Goal: Task Accomplishment & Management: Manage account settings

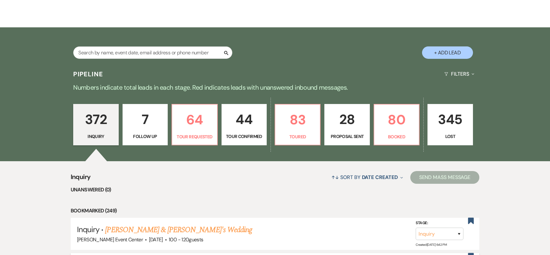
scroll to position [79, 0]
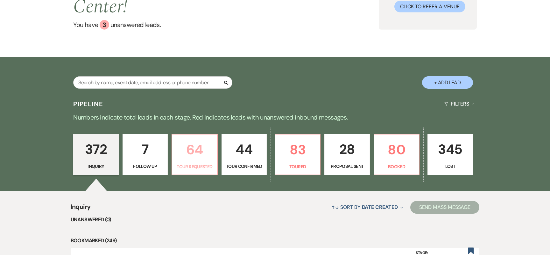
click at [205, 139] on p "64" at bounding box center [194, 149] width 37 height 21
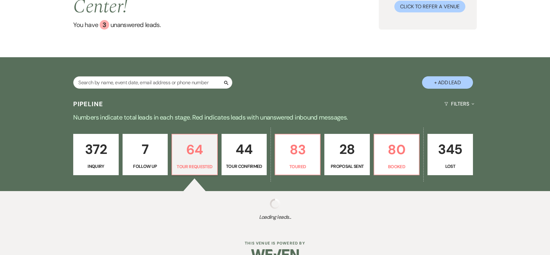
select select "2"
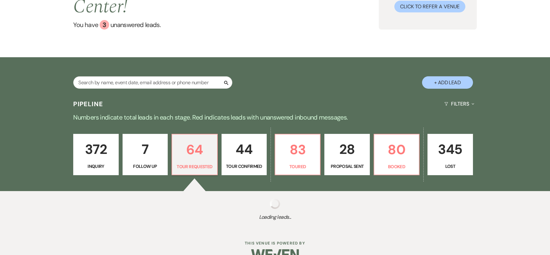
select select "2"
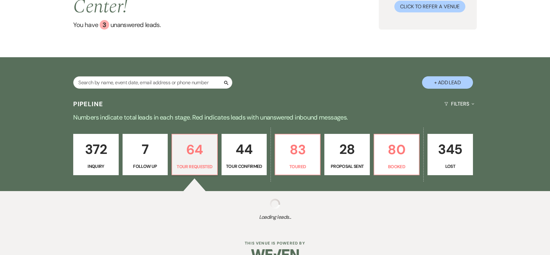
select select "2"
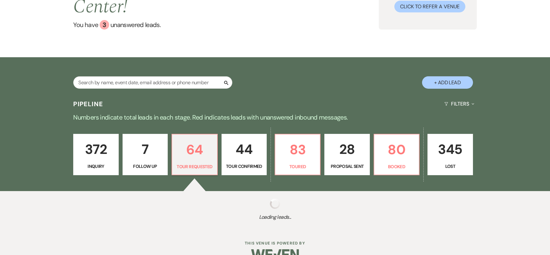
select select "2"
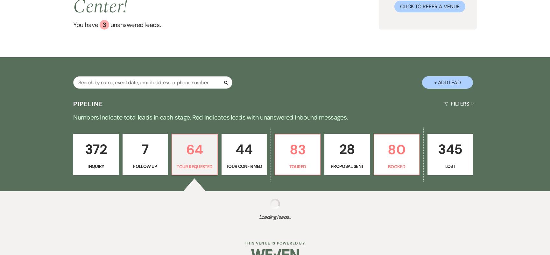
select select "2"
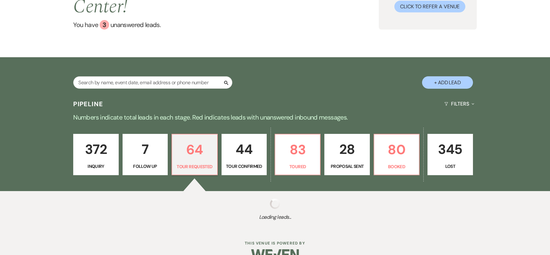
select select "2"
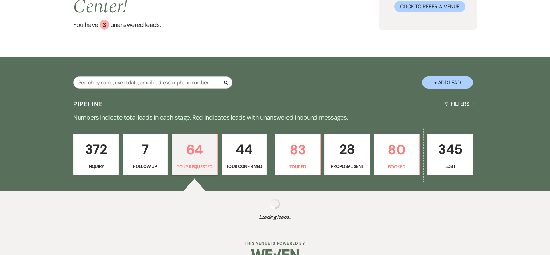
select select "2"
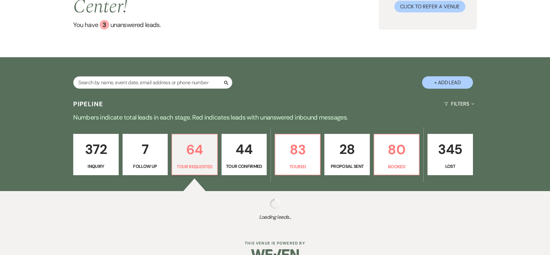
select select "2"
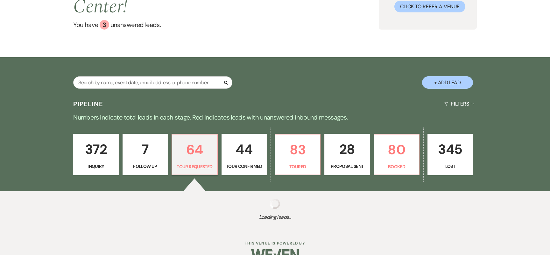
select select "2"
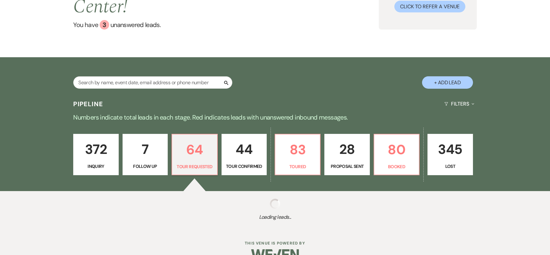
select select "2"
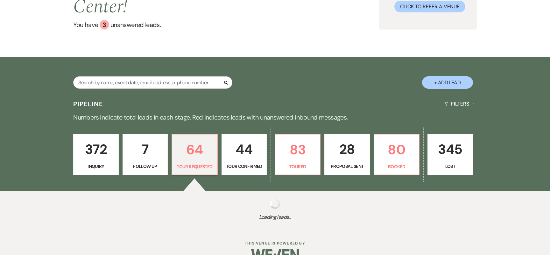
select select "2"
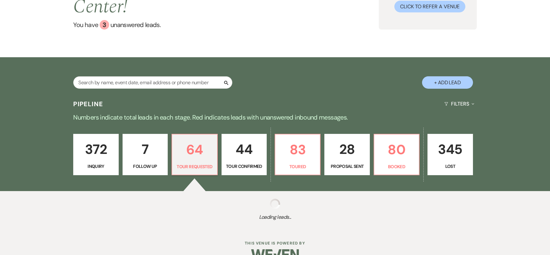
select select "2"
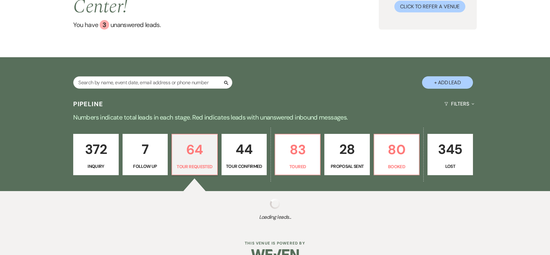
select select "2"
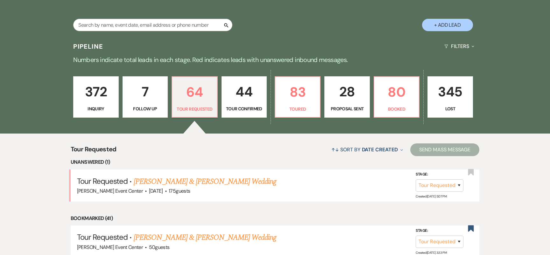
scroll to position [140, 0]
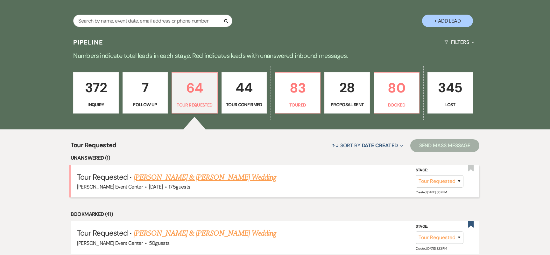
click at [195, 172] on link "[PERSON_NAME] & [PERSON_NAME] Wedding" at bounding box center [205, 177] width 143 height 11
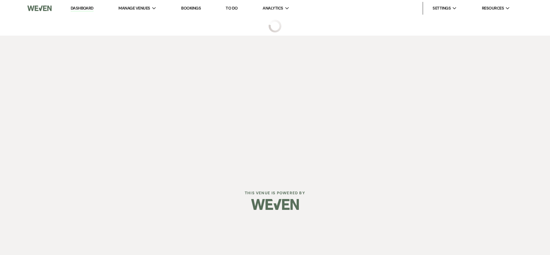
select select "2"
select select "5"
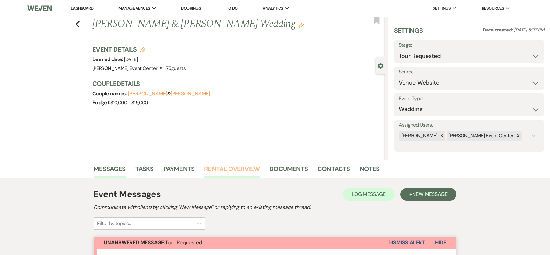
click at [235, 171] on link "Rental Overview" at bounding box center [232, 171] width 56 height 14
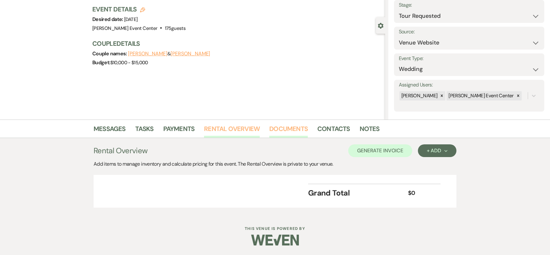
scroll to position [37, 0]
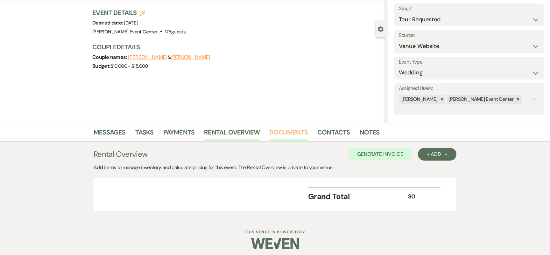
click at [298, 137] on link "Documents" at bounding box center [288, 134] width 39 height 14
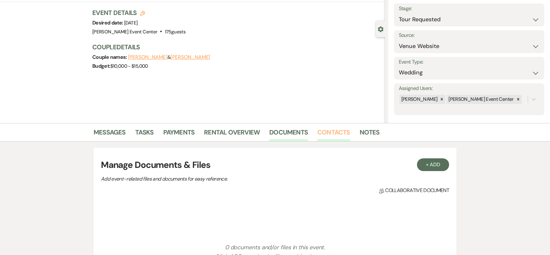
click at [336, 136] on link "Contacts" at bounding box center [333, 134] width 33 height 14
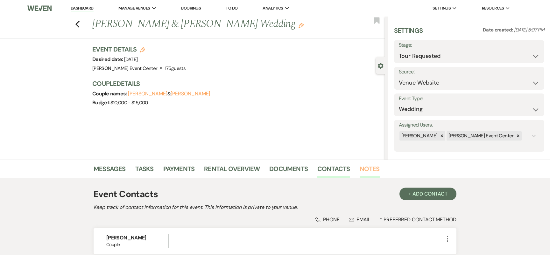
click at [367, 172] on link "Notes" at bounding box center [370, 171] width 20 height 14
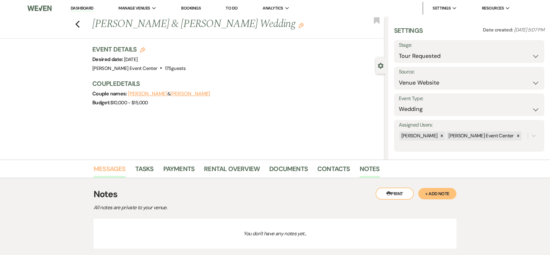
click at [108, 170] on link "Messages" at bounding box center [110, 171] width 32 height 14
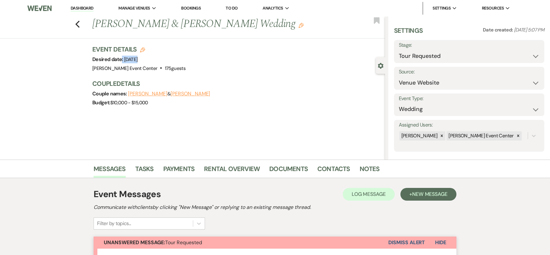
drag, startPoint x: 198, startPoint y: 64, endPoint x: 122, endPoint y: 58, distance: 76.7
click at [122, 58] on div "Event Details Edit Desired date: Saturday, November 28th, 2026 Venue: Artis Eve…" at bounding box center [235, 59] width 287 height 28
click at [165, 69] on span "175 guests" at bounding box center [175, 68] width 21 height 6
drag, startPoint x: 161, startPoint y: 71, endPoint x: 90, endPoint y: 60, distance: 71.5
click at [90, 60] on div "Previous Curtis Patterson & Brittney Holmes's Wedding Edit Bookmark Gear Settin…" at bounding box center [192, 88] width 385 height 143
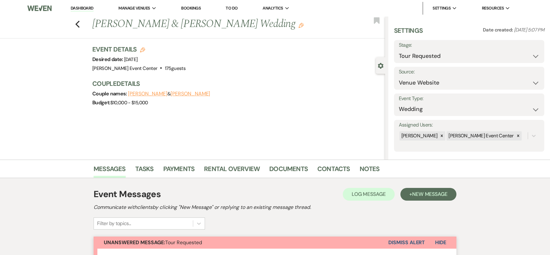
click at [160, 71] on div "Venue: Artis Event Center . 175 guests Venue Address: 160 Seahawk Drive DeSoto …" at bounding box center [138, 68] width 93 height 9
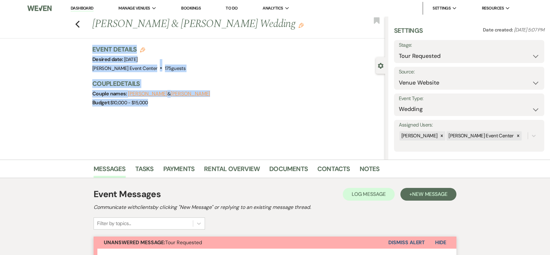
drag, startPoint x: 160, startPoint y: 104, endPoint x: 81, endPoint y: 39, distance: 101.6
click at [81, 39] on div "Previous Curtis Patterson & Brittney Holmes's Wedding Edit Bookmark Gear Settin…" at bounding box center [192, 88] width 385 height 143
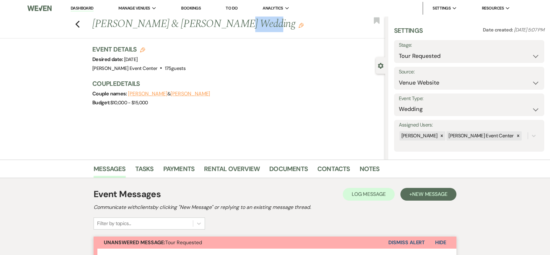
drag, startPoint x: 230, startPoint y: 24, endPoint x: 203, endPoint y: 25, distance: 27.4
click at [203, 25] on h1 "Curtis Patterson & Brittney Holmes's Wedding Edit" at bounding box center [208, 24] width 232 height 15
copy h1 "[PERSON_NAME]"
click at [77, 26] on icon "Previous" at bounding box center [77, 24] width 5 height 8
select select "2"
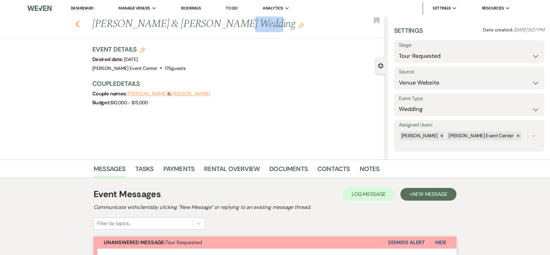
select select "2"
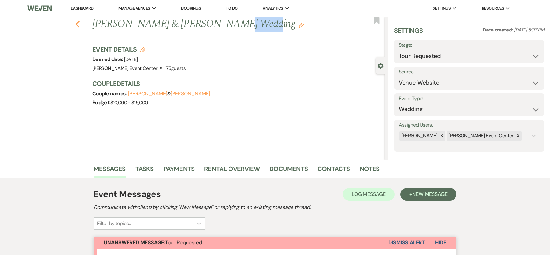
select select "2"
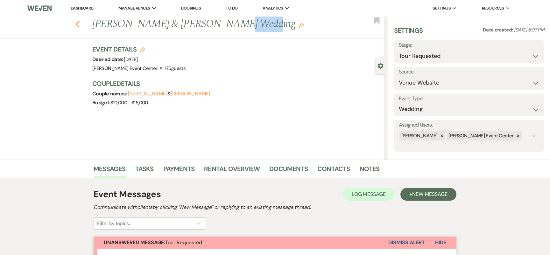
select select "2"
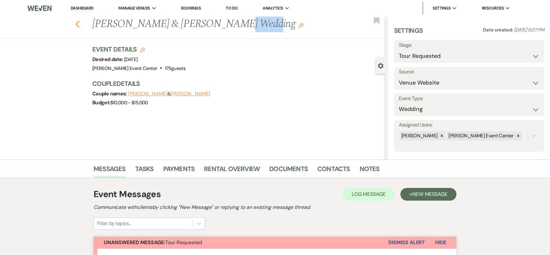
select select "2"
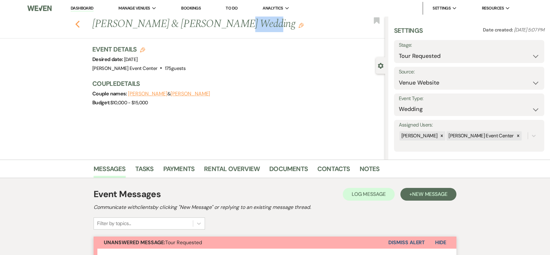
select select "2"
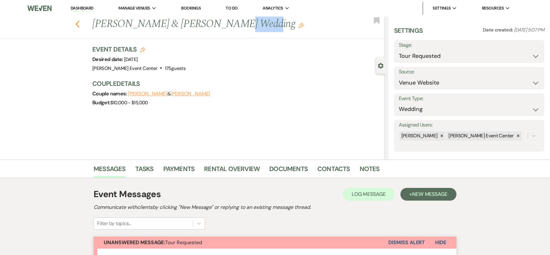
select select "2"
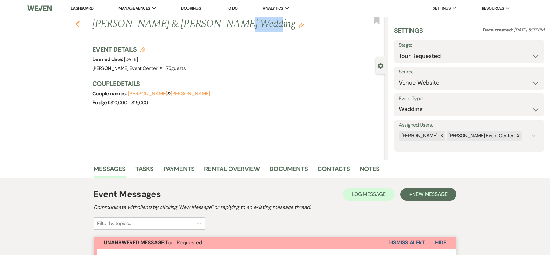
select select "2"
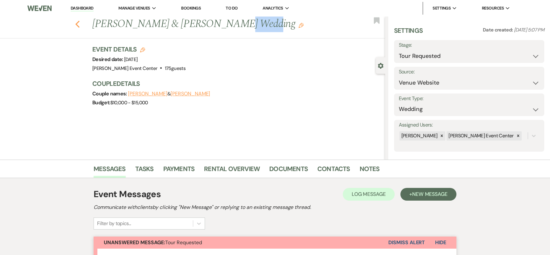
select select "2"
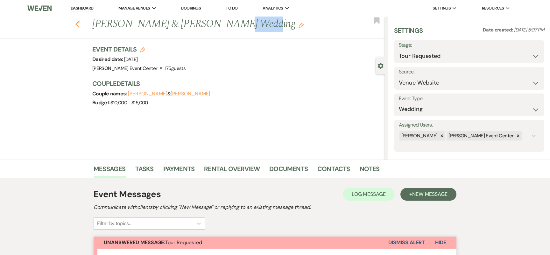
select select "2"
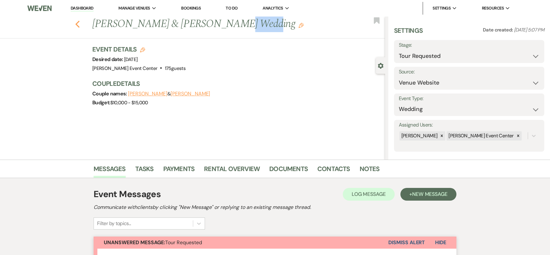
select select "2"
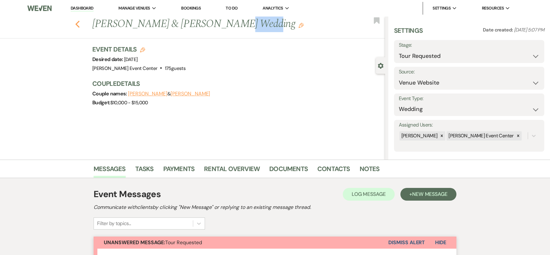
select select "2"
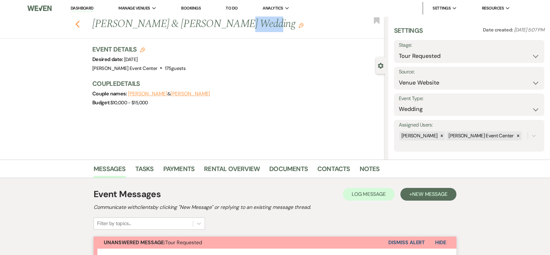
select select "2"
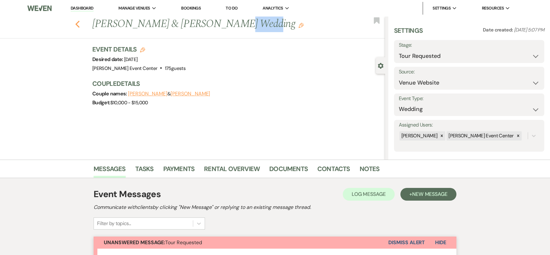
select select "2"
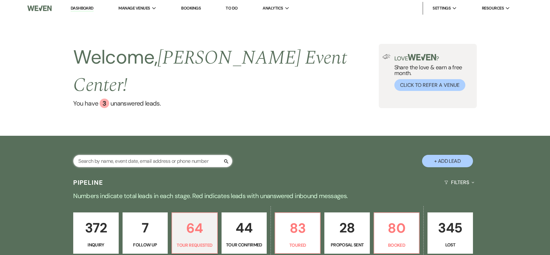
click at [109, 155] on input "text" at bounding box center [152, 161] width 159 height 12
paste input "[PERSON_NAME]"
type input "[PERSON_NAME]"
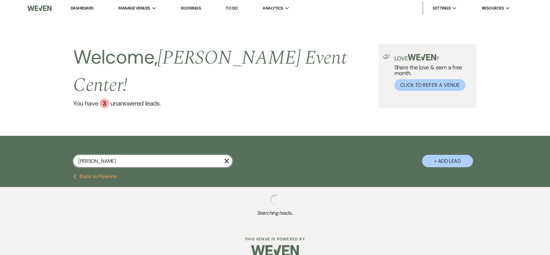
select select "2"
select select "5"
select select "8"
select select "4"
select select "8"
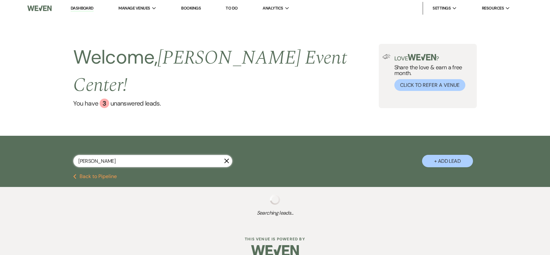
select select "2"
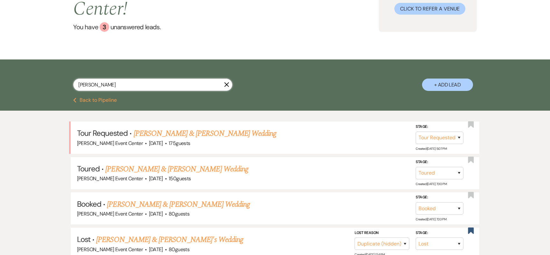
scroll to position [81, 0]
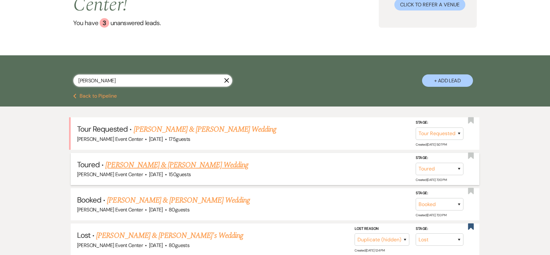
type input "[PERSON_NAME]"
click at [196, 160] on link "[PERSON_NAME] & [PERSON_NAME] Wedding" at bounding box center [176, 165] width 143 height 11
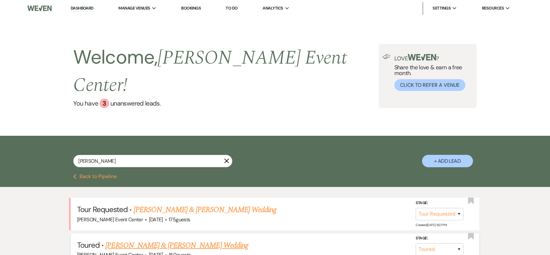
select select "5"
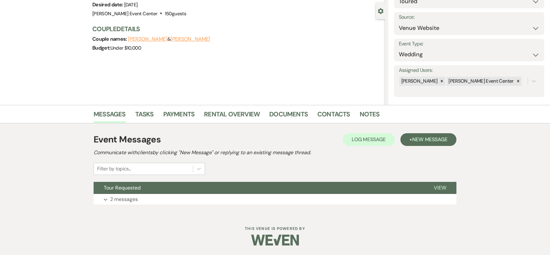
scroll to position [45, 0]
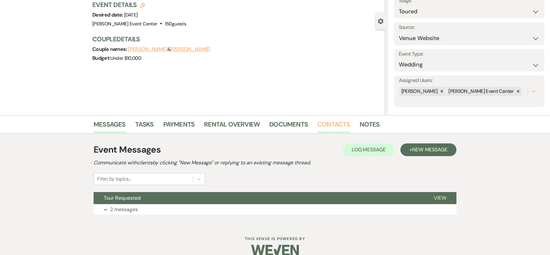
click at [334, 127] on link "Contacts" at bounding box center [333, 126] width 33 height 14
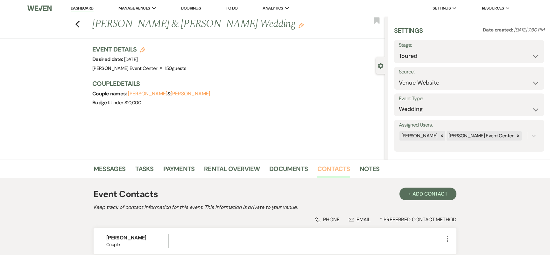
scroll to position [5, 0]
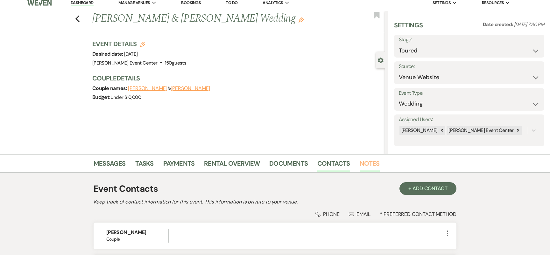
click at [366, 167] on link "Notes" at bounding box center [370, 166] width 20 height 14
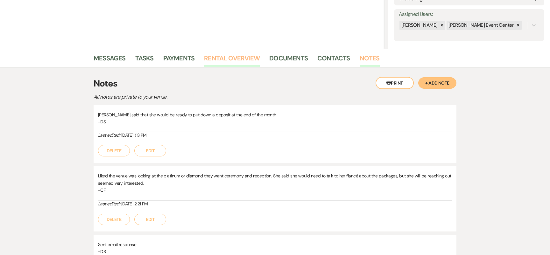
scroll to position [102, 0]
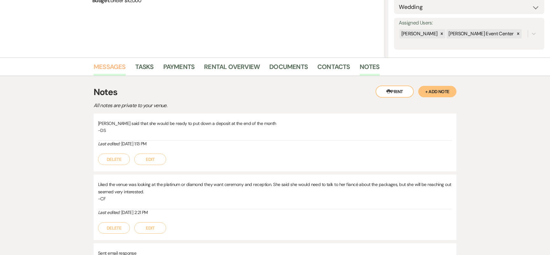
click at [120, 68] on link "Messages" at bounding box center [110, 69] width 32 height 14
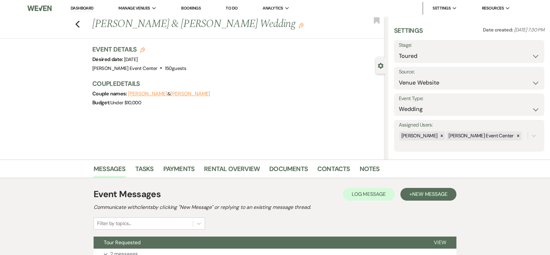
click at [299, 26] on icon "Edit" at bounding box center [301, 25] width 5 height 5
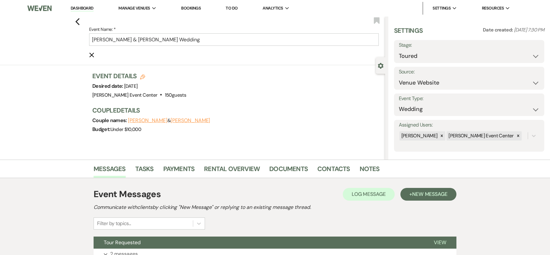
click at [209, 80] on div "Event Details Edit Desired date: Saturday, November 21st, 2026 Venue: Artis Eve…" at bounding box center [235, 86] width 287 height 28
click at [90, 53] on icon "Cancel Edit" at bounding box center [91, 55] width 5 height 5
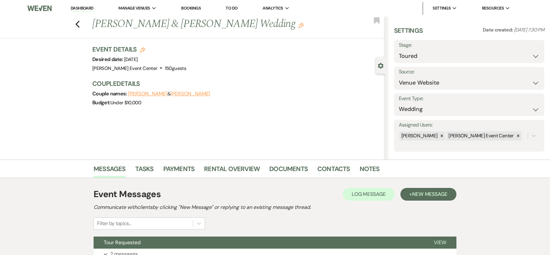
click at [144, 51] on icon "Edit" at bounding box center [142, 49] width 5 height 5
select select "754"
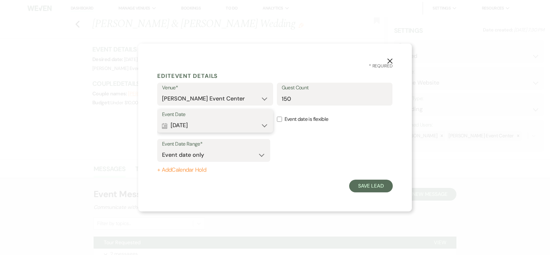
click at [202, 126] on button "Calendar Nov 21, 2026 Expand" at bounding box center [215, 125] width 106 height 13
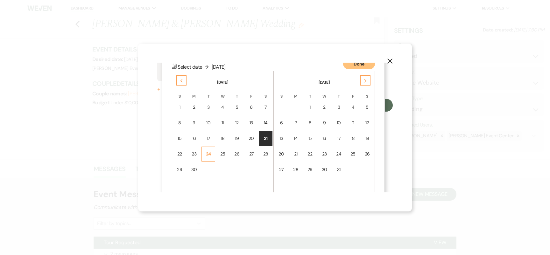
scroll to position [82, 0]
click at [264, 155] on div "28" at bounding box center [265, 153] width 5 height 7
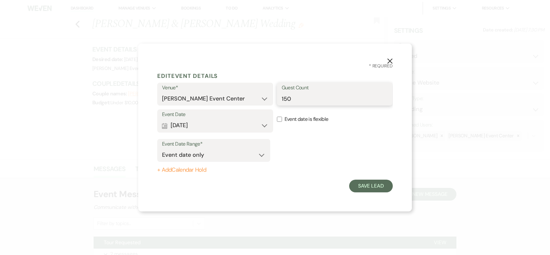
click at [296, 99] on input "150" at bounding box center [335, 99] width 106 height 12
type input "175"
click at [361, 179] on form "Edit Event Details Venue* Artis Event Center Guest Count 175 Event Date Calenda…" at bounding box center [275, 130] width 236 height 123
click at [362, 187] on button "Save Lead" at bounding box center [371, 186] width 44 height 13
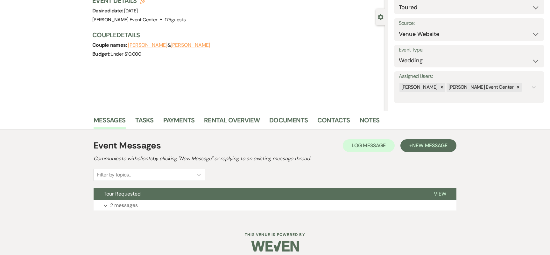
scroll to position [55, 0]
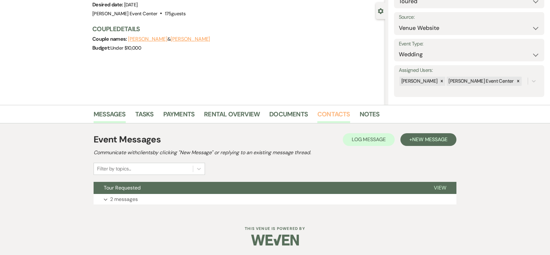
click at [330, 117] on link "Contacts" at bounding box center [333, 116] width 33 height 14
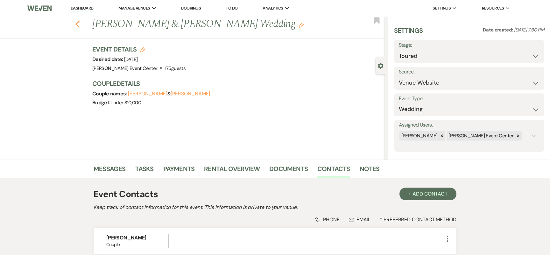
click at [78, 25] on icon "Previous" at bounding box center [77, 24] width 5 height 8
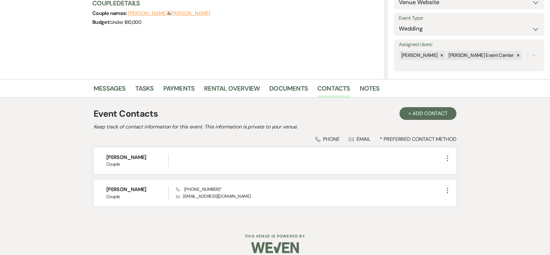
select select "2"
select select "5"
select select "8"
select select "4"
select select "8"
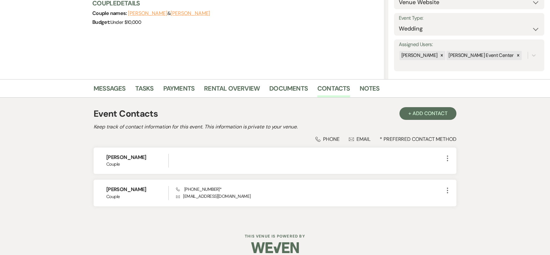
select select "2"
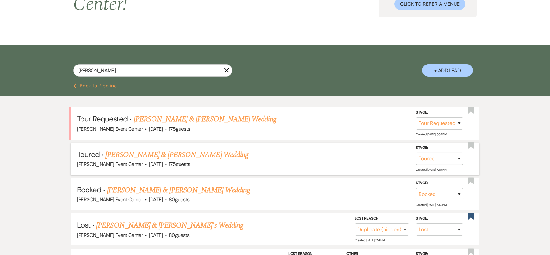
scroll to position [81, 0]
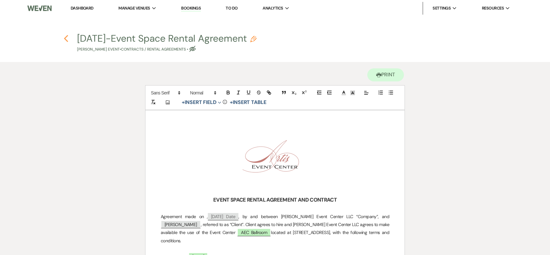
click at [68, 39] on icon "Previous" at bounding box center [66, 39] width 5 height 8
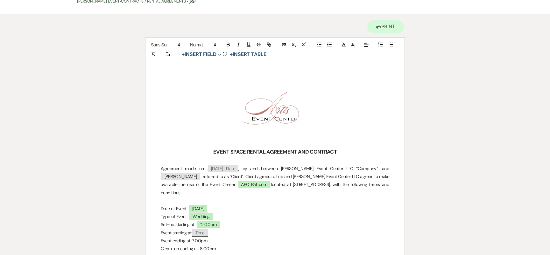
select select "8"
select select "1"
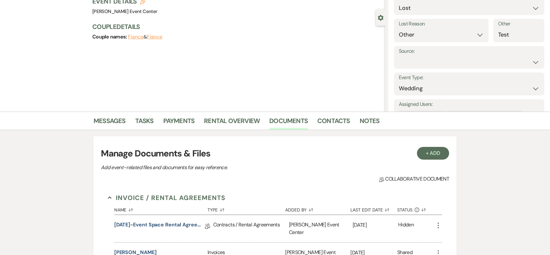
scroll to position [0, 0]
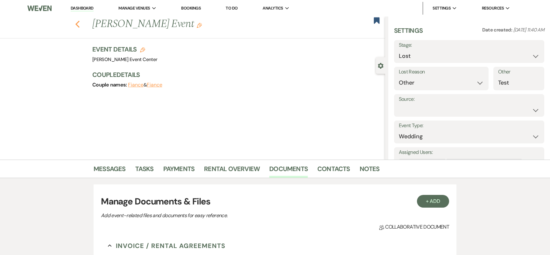
click at [79, 26] on icon "Previous" at bounding box center [77, 24] width 5 height 8
select select "8"
select select "1"
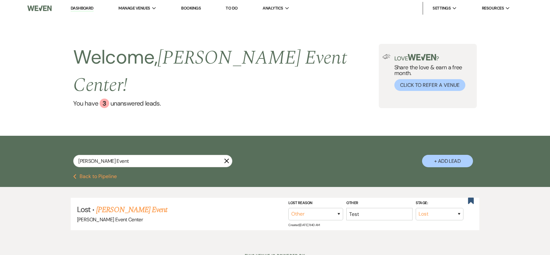
click at [104, 70] on h2 "Welcome, Artis Event Center !" at bounding box center [225, 71] width 305 height 55
click at [104, 99] on div "3" at bounding box center [105, 104] width 10 height 10
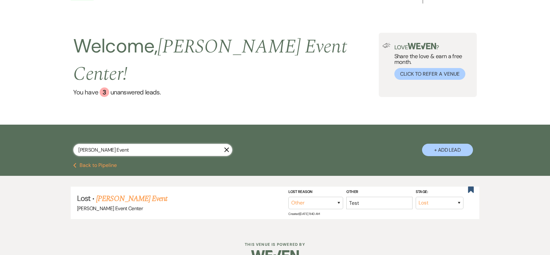
drag, startPoint x: 138, startPoint y: 133, endPoint x: 55, endPoint y: 135, distance: 82.2
click at [59, 135] on div "Dante Smith's Event X + Add Lead" at bounding box center [275, 145] width 459 height 34
click at [105, 88] on div "3" at bounding box center [105, 93] width 10 height 10
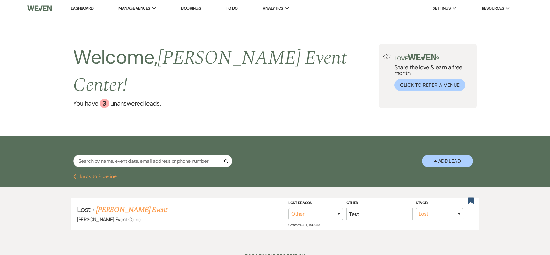
click at [88, 8] on link "Dashboard" at bounding box center [82, 8] width 23 height 6
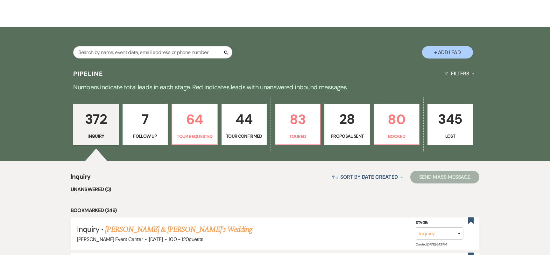
scroll to position [110, 0]
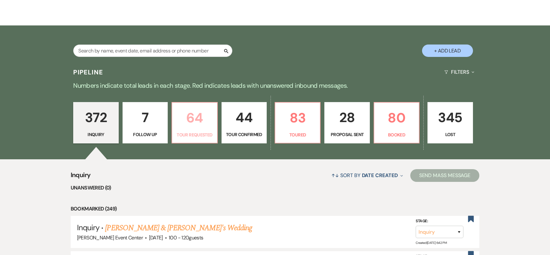
click at [200, 111] on p "64" at bounding box center [194, 117] width 37 height 21
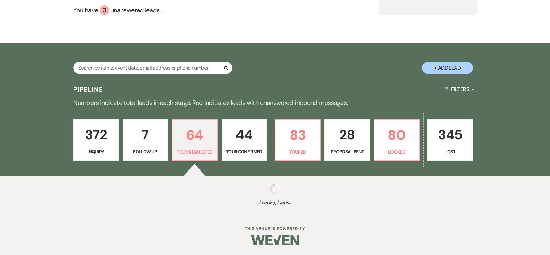
select select "2"
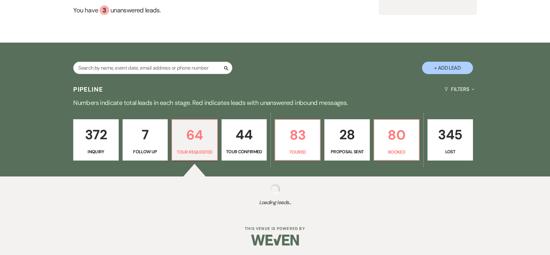
select select "2"
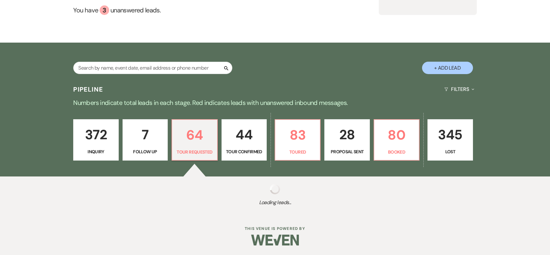
select select "2"
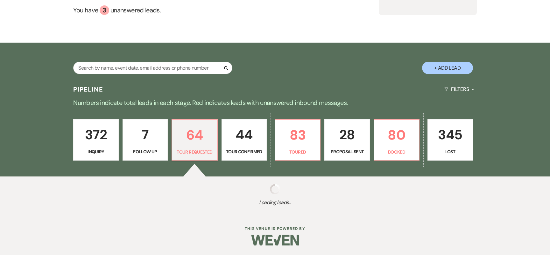
select select "2"
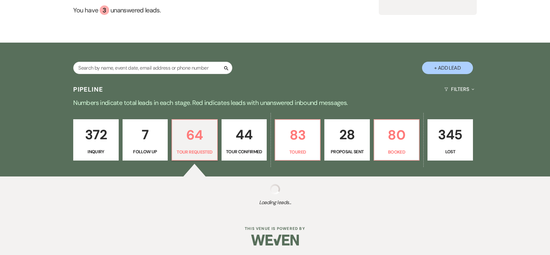
select select "2"
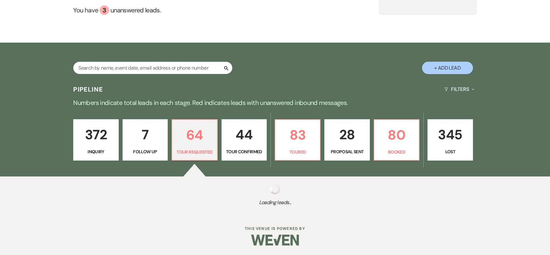
select select "2"
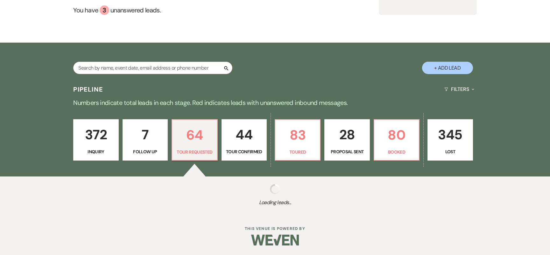
select select "2"
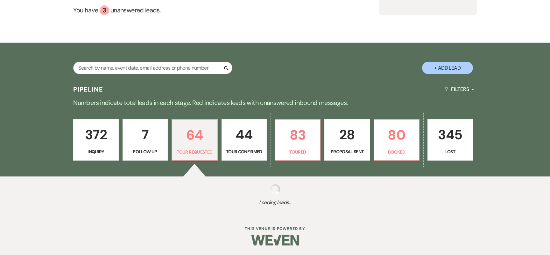
select select "2"
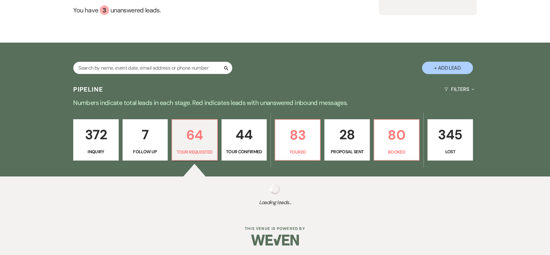
select select "2"
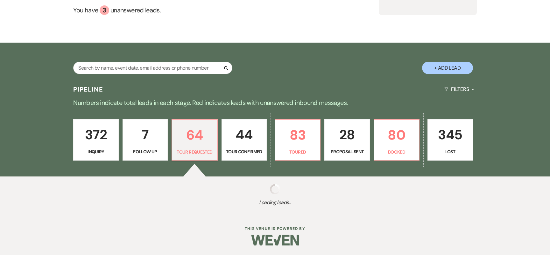
select select "2"
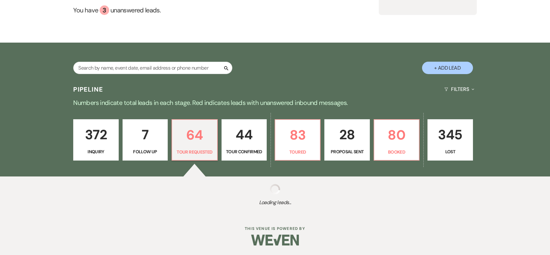
select select "2"
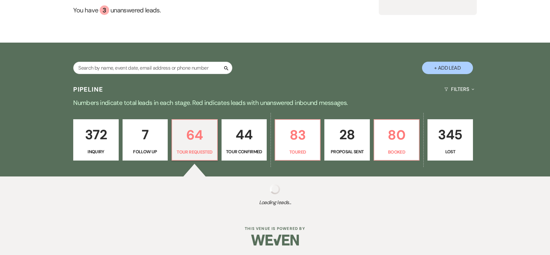
select select "2"
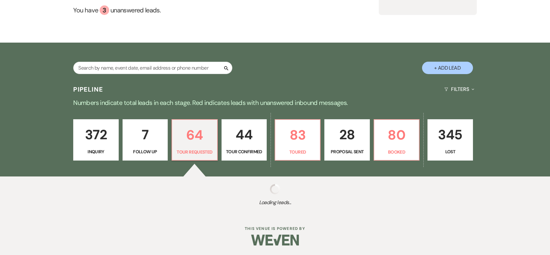
select select "2"
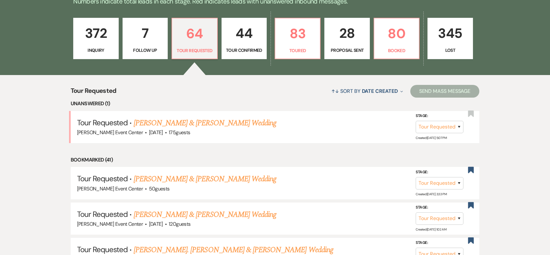
scroll to position [197, 0]
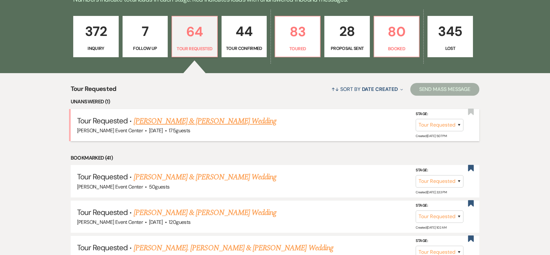
click at [203, 116] on link "[PERSON_NAME] & [PERSON_NAME] Wedding" at bounding box center [205, 121] width 143 height 11
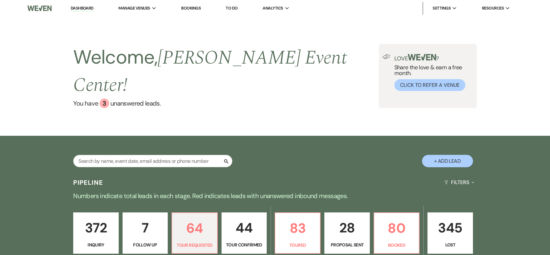
select select "2"
select select "5"
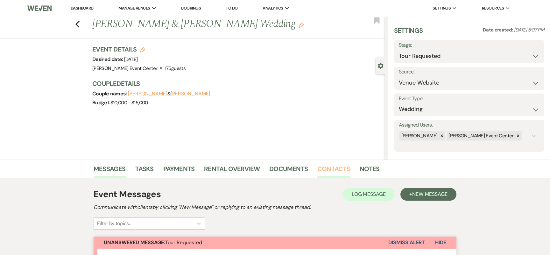
click at [338, 166] on link "Contacts" at bounding box center [333, 171] width 33 height 14
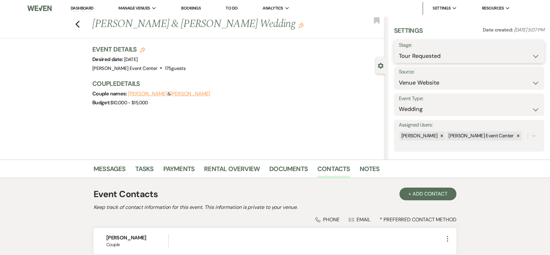
click at [440, 52] on select "Inquiry Follow Up Tour Requested Tour Confirmed Toured Proposal Sent Booked Lost" at bounding box center [469, 56] width 141 height 12
select select "8"
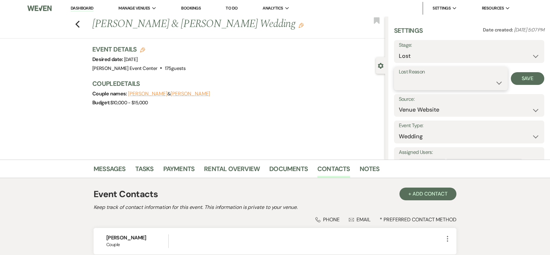
click at [420, 85] on select "Booked Elsewhere Budget Date Unavailable No Response Not a Good Match Capacity …" at bounding box center [451, 83] width 104 height 12
select select "4"
click at [520, 81] on button "Save" at bounding box center [527, 78] width 33 height 13
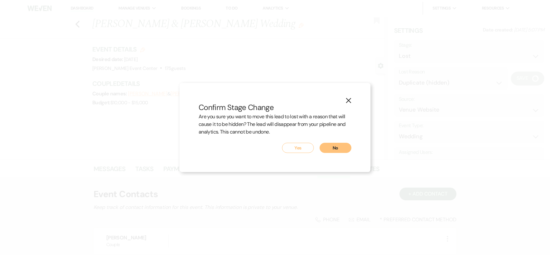
click at [305, 150] on button "Yes" at bounding box center [298, 148] width 32 height 10
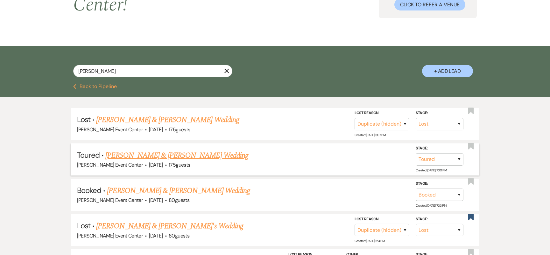
click at [174, 150] on link "[PERSON_NAME] & [PERSON_NAME] Wedding" at bounding box center [176, 155] width 143 height 11
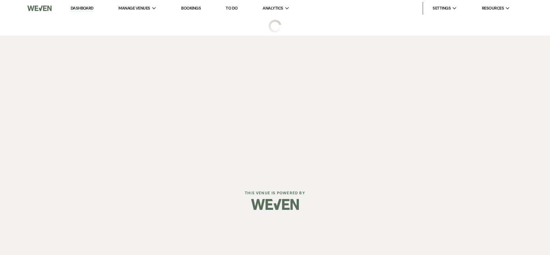
select select "5"
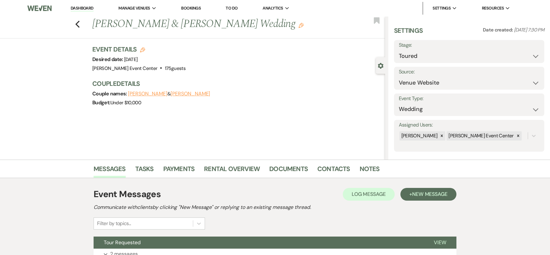
scroll to position [55, 0]
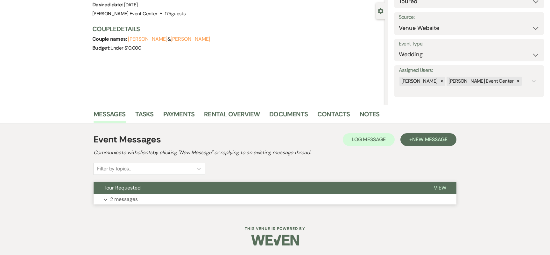
click at [140, 195] on button "Expand 2 messages" at bounding box center [275, 199] width 363 height 11
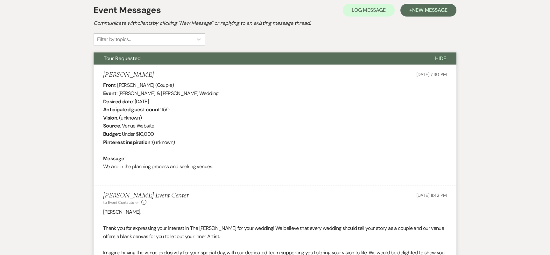
scroll to position [382, 0]
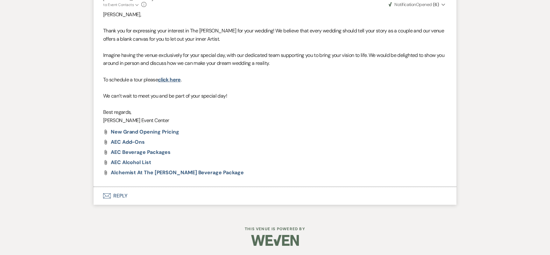
click at [119, 198] on button "Envelope Reply" at bounding box center [275, 196] width 363 height 18
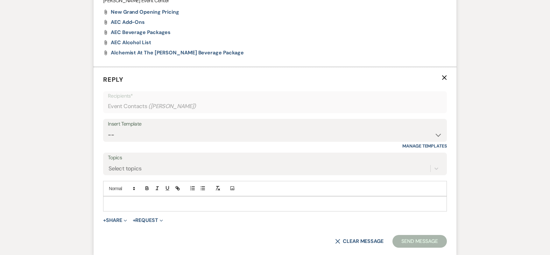
scroll to position [504, 0]
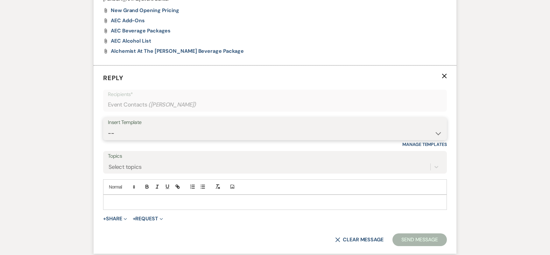
click at [264, 133] on select "-- Weven Planning Portal Introduction (Booked Events) Initial Inquiry Response …" at bounding box center [275, 133] width 334 height 12
select select "2982"
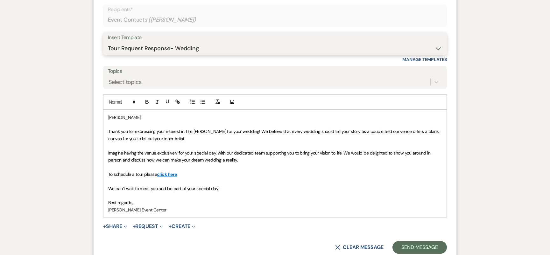
scroll to position [653, 0]
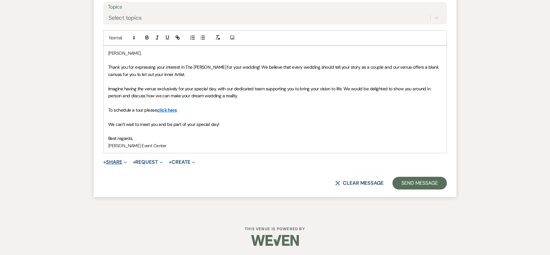
click at [120, 160] on button "+ Share Expand" at bounding box center [115, 162] width 24 height 5
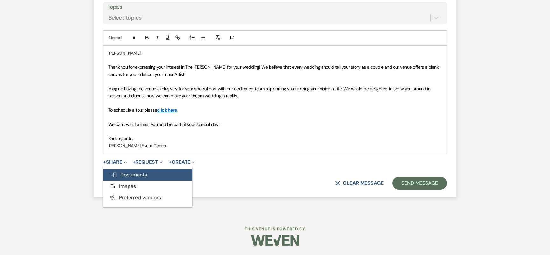
click at [123, 173] on span "Doc Upload Documents" at bounding box center [129, 175] width 36 height 7
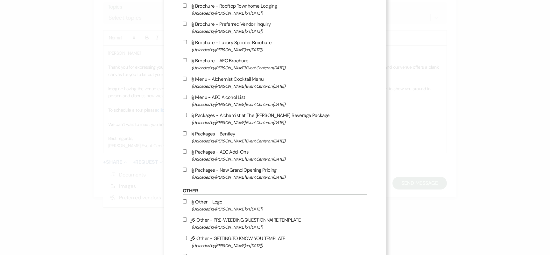
scroll to position [1029, 0]
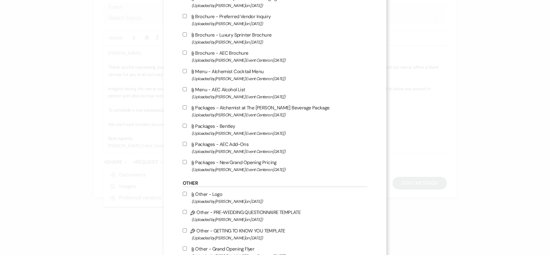
click at [184, 146] on input "Attach File Packages - AEC Add-Ons (Uploaded by [PERSON_NAME] Event Center on […" at bounding box center [185, 144] width 4 height 4
checkbox input "true"
click at [185, 174] on label "Attach File Packages - New Grand Opening Pricing (Uploaded by [PERSON_NAME] Eve…" at bounding box center [275, 166] width 185 height 15
click at [185, 164] on input "Attach File Packages - New Grand Opening Pricing (Uploaded by [PERSON_NAME] Eve…" at bounding box center [185, 162] width 4 height 4
checkbox input "true"
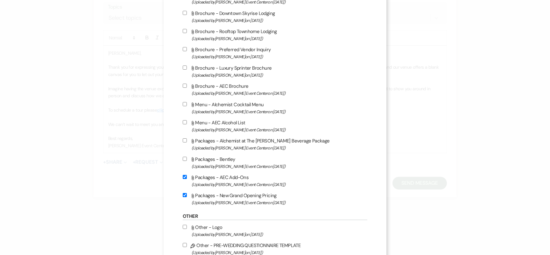
scroll to position [964, 0]
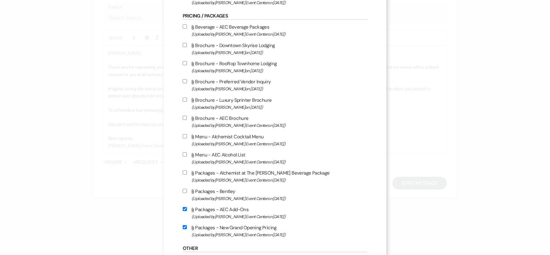
click at [184, 29] on input "Attach File Beverage - AEC Beverage Packages (Uploaded by [PERSON_NAME] Event C…" at bounding box center [185, 27] width 4 height 4
checkbox input "true"
click at [184, 175] on input "Attach File Packages - Alchemist at The [PERSON_NAME] Beverage Package (Uploade…" at bounding box center [185, 173] width 4 height 4
checkbox input "true"
click at [185, 157] on input "Attach File Menu - AEC Alcohol List (Uploaded by [PERSON_NAME] Event Center on …" at bounding box center [185, 155] width 4 height 4
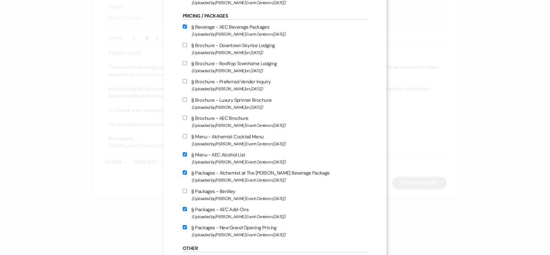
checkbox input "true"
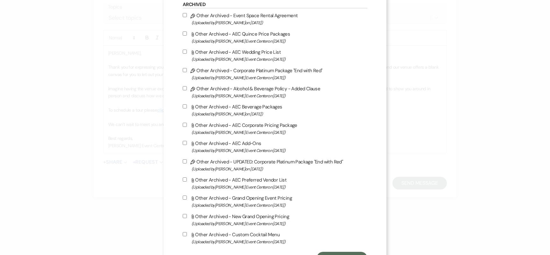
scroll to position [1336, 0]
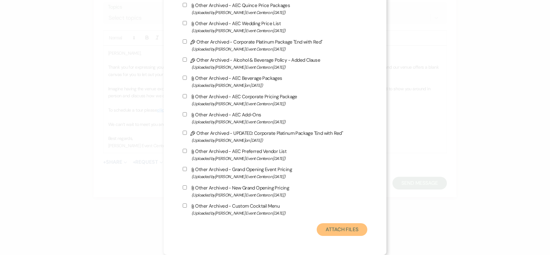
click at [349, 228] on button "Attach Files" at bounding box center [342, 230] width 51 height 13
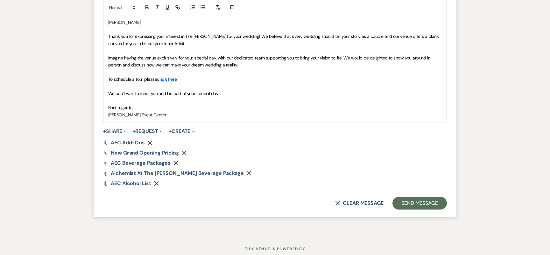
scroll to position [681, 0]
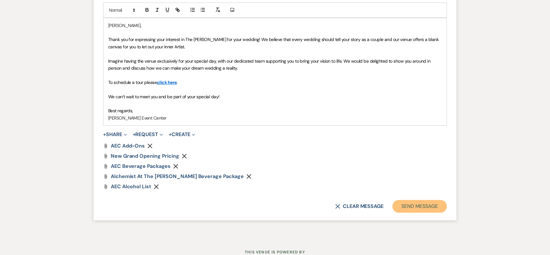
click at [411, 208] on button "Send Message" at bounding box center [420, 206] width 54 height 13
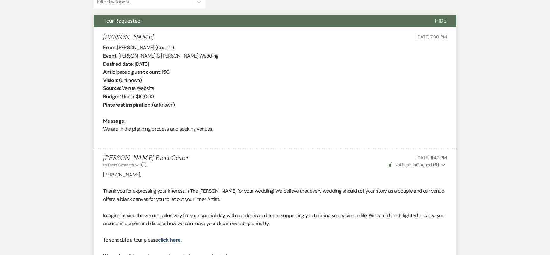
scroll to position [0, 0]
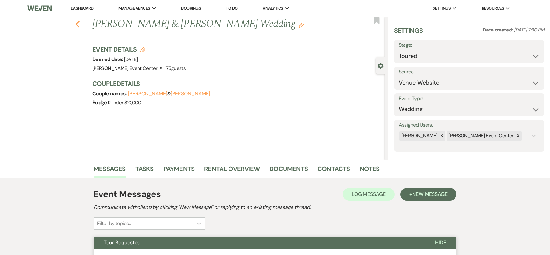
click at [75, 25] on icon "Previous" at bounding box center [77, 24] width 5 height 8
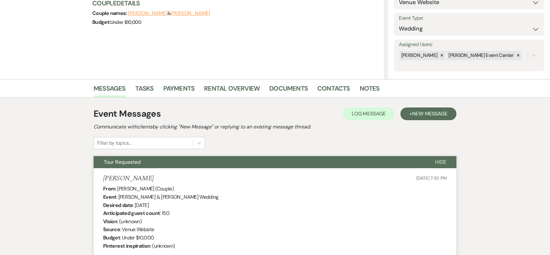
select select "8"
select select "4"
select select "5"
select select "8"
select select "4"
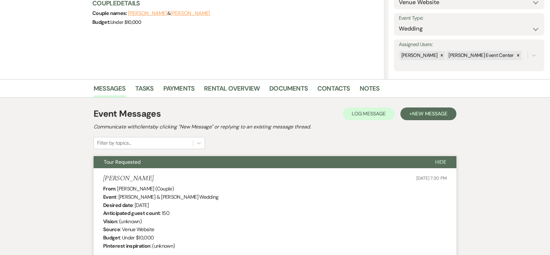
select select "8"
select select "2"
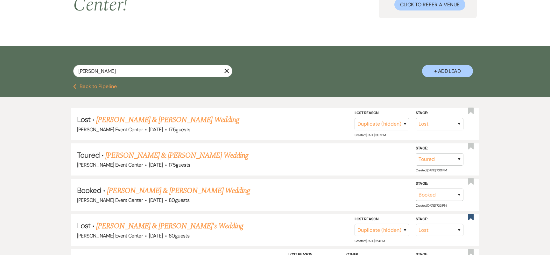
click at [227, 68] on icon "X" at bounding box center [226, 70] width 5 height 5
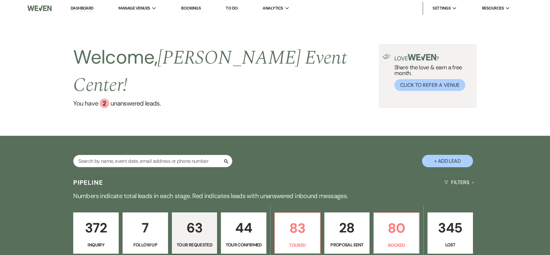
select select "2"
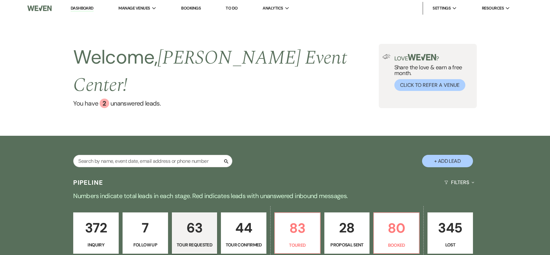
select select "2"
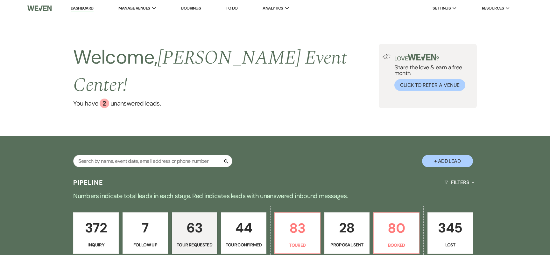
select select "2"
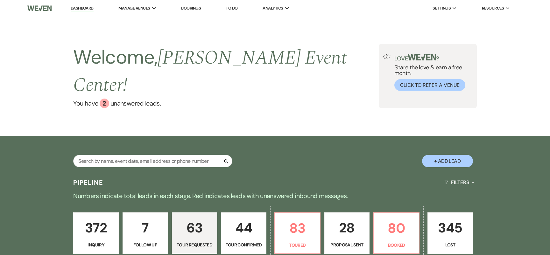
select select "2"
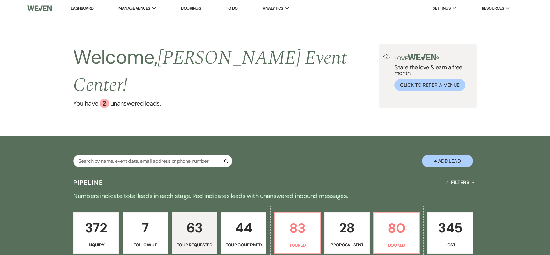
select select "2"
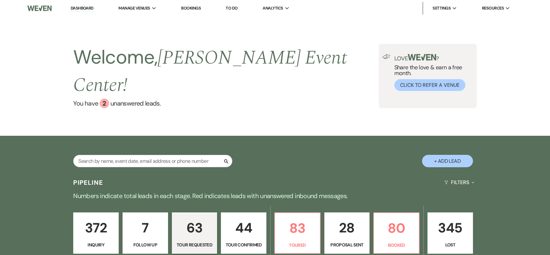
select select "2"
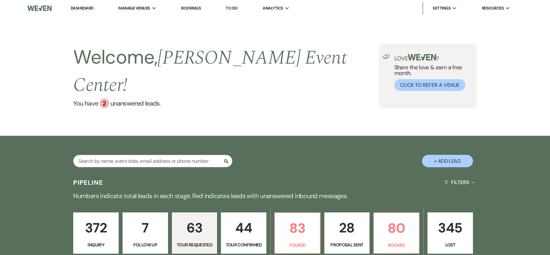
select select "2"
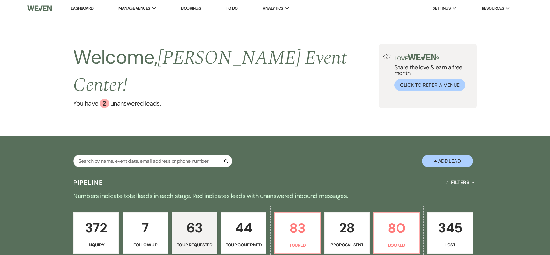
select select "2"
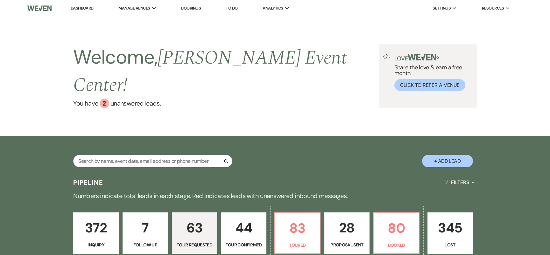
select select "2"
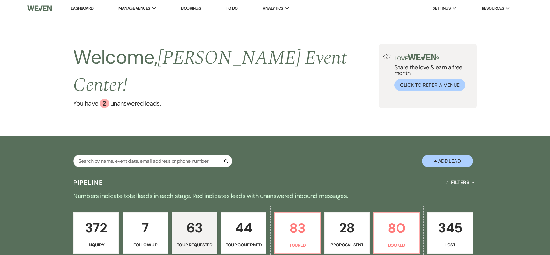
select select "2"
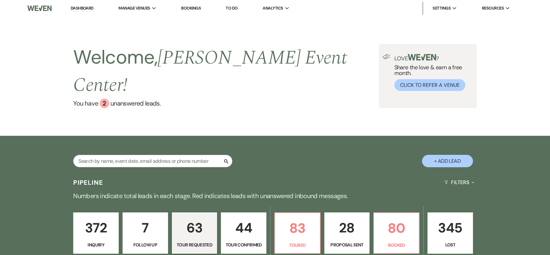
select select "2"
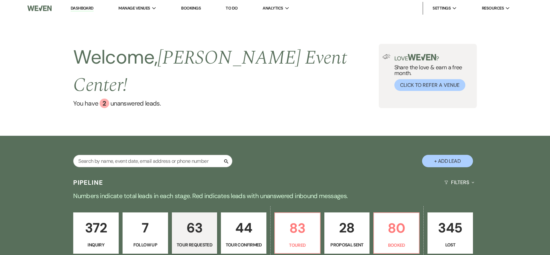
select select "2"
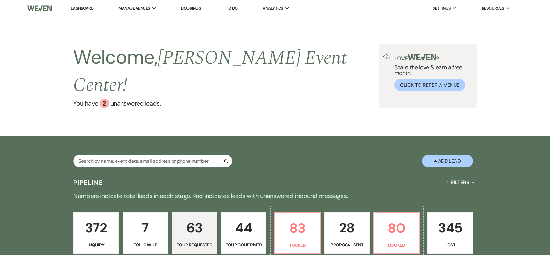
select select "2"
click at [272, 225] on div "372 Inquiry 7 Follow Up 63 Tour Requested 44 Tour Confirmed 83 Toured 28 Propos…" at bounding box center [275, 237] width 459 height 65
click at [271, 205] on div "372 Inquiry 7 Follow Up 63 Tour Requested 44 Tour Confirmed 83 Toured 28 Propos…" at bounding box center [275, 237] width 459 height 65
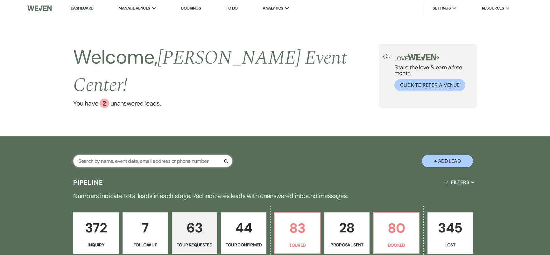
click at [110, 155] on input "text" at bounding box center [152, 161] width 159 height 12
type input "o"
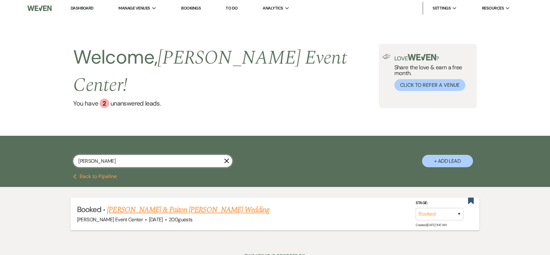
type input "[PERSON_NAME]"
click at [124, 204] on link "[PERSON_NAME] & Paiton [PERSON_NAME] Wedding" at bounding box center [188, 209] width 162 height 11
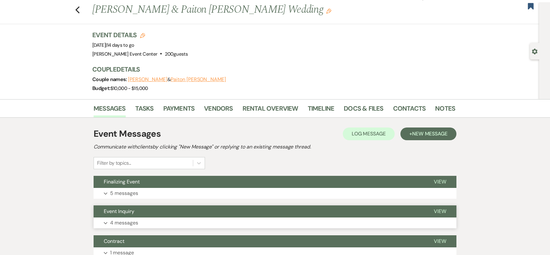
scroll to position [18, 0]
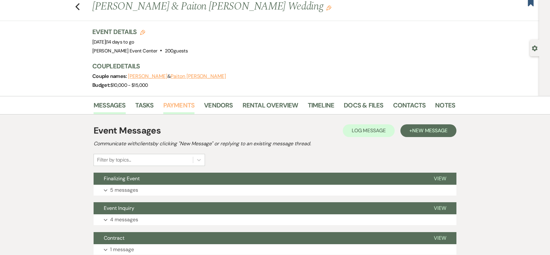
click at [173, 104] on link "Payments" at bounding box center [179, 107] width 32 height 14
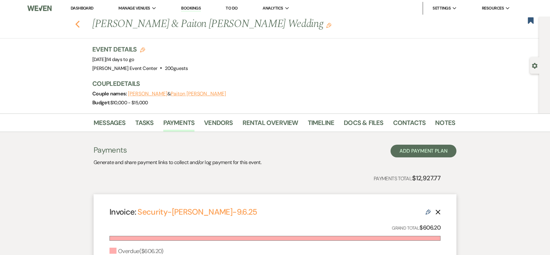
click at [78, 24] on icon "Previous" at bounding box center [77, 24] width 5 height 8
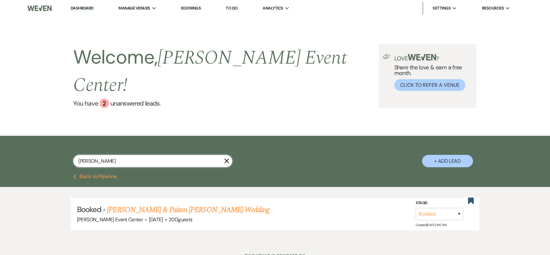
drag, startPoint x: 106, startPoint y: 146, endPoint x: 90, endPoint y: 142, distance: 16.8
click at [90, 155] on input "[PERSON_NAME]" at bounding box center [152, 161] width 159 height 12
click at [89, 6] on link "Dashboard" at bounding box center [82, 8] width 23 height 6
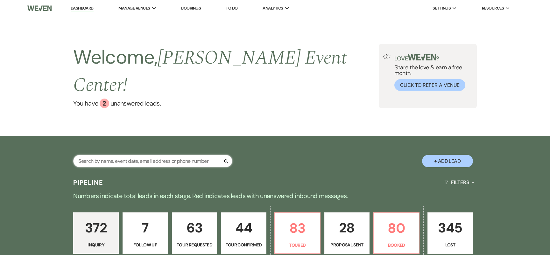
click at [133, 155] on input "text" at bounding box center [152, 161] width 159 height 12
paste input "[PERSON_NAME]"
type input "[PERSON_NAME]"
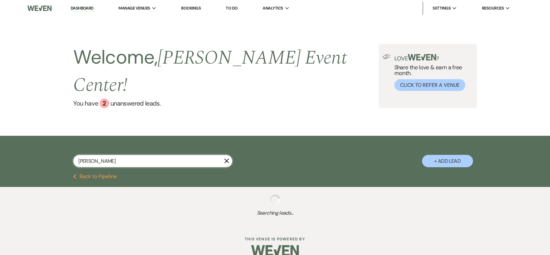
select select "4"
select select "5"
select select "4"
select select "8"
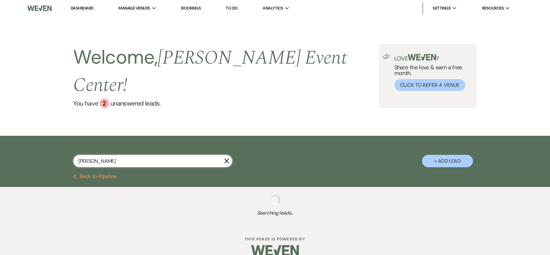
select select "8"
select select "5"
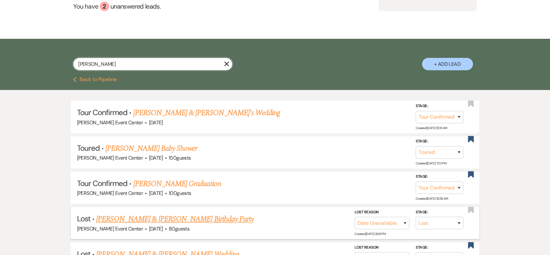
scroll to position [98, 0]
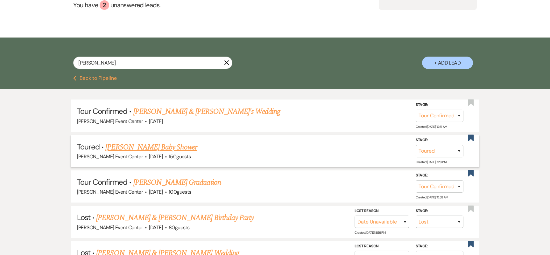
click at [160, 142] on link "[PERSON_NAME] Baby Shower" at bounding box center [151, 147] width 92 height 11
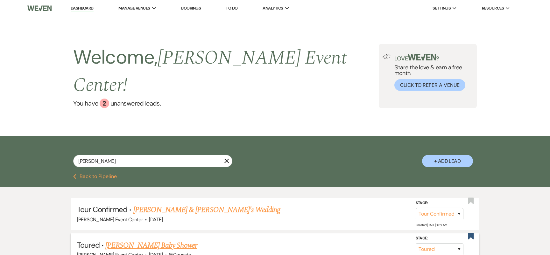
select select "5"
select select "3"
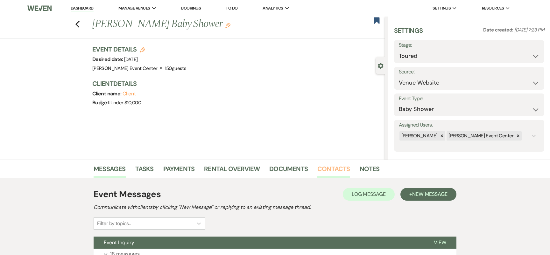
click at [343, 169] on link "Contacts" at bounding box center [333, 171] width 33 height 14
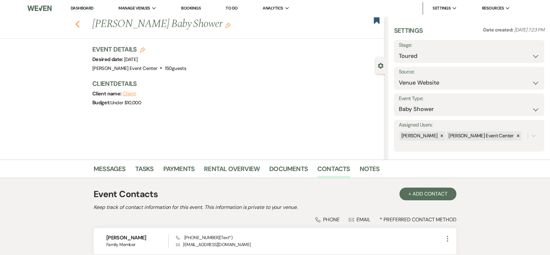
click at [77, 23] on use "button" at bounding box center [77, 24] width 4 height 7
select select "4"
select select "5"
select select "4"
select select "8"
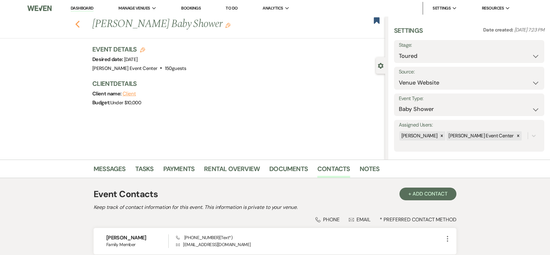
select select "8"
select select "5"
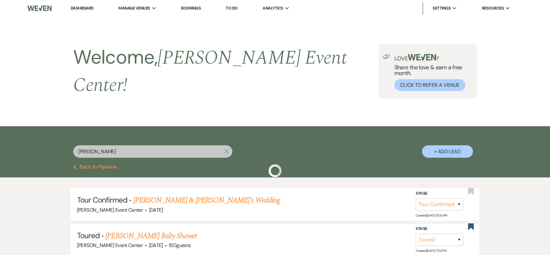
scroll to position [98, 0]
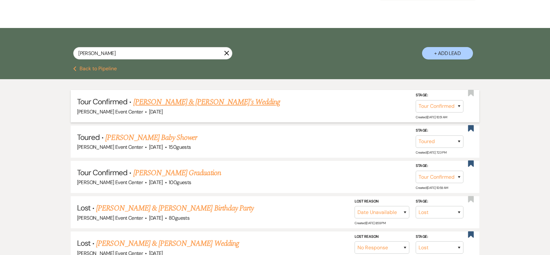
click at [179, 99] on link "[PERSON_NAME] & [PERSON_NAME]'s Wedding" at bounding box center [206, 101] width 147 height 11
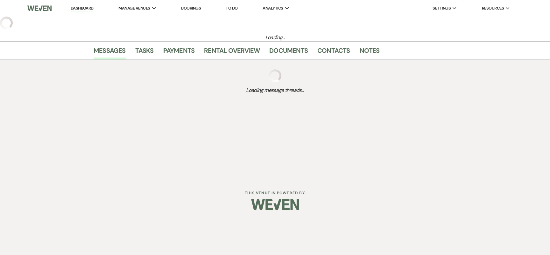
select select "4"
select select "5"
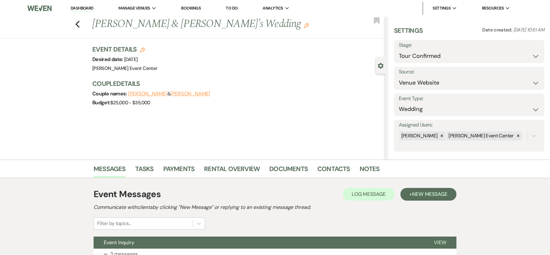
click at [327, 163] on li "Contacts" at bounding box center [338, 170] width 42 height 15
click at [326, 168] on link "Contacts" at bounding box center [333, 171] width 33 height 14
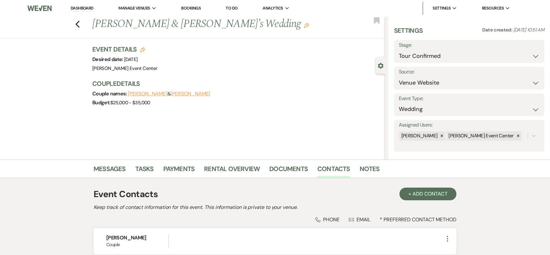
click at [101, 163] on li "Messages" at bounding box center [115, 170] width 42 height 15
click at [101, 165] on link "Messages" at bounding box center [110, 171] width 32 height 14
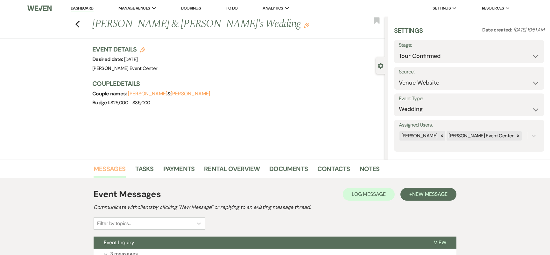
scroll to position [55, 0]
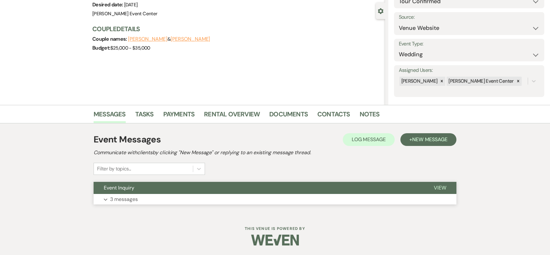
click at [113, 198] on p "3 messages" at bounding box center [124, 200] width 28 height 8
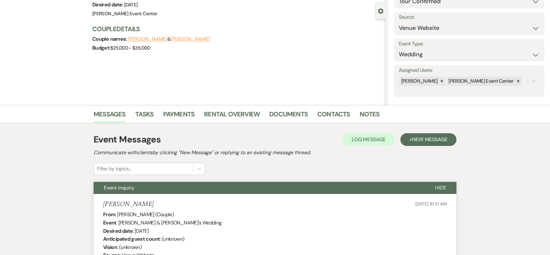
scroll to position [541, 0]
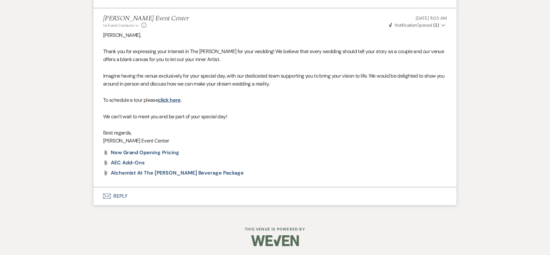
click at [118, 197] on button "Envelope Reply" at bounding box center [275, 197] width 363 height 18
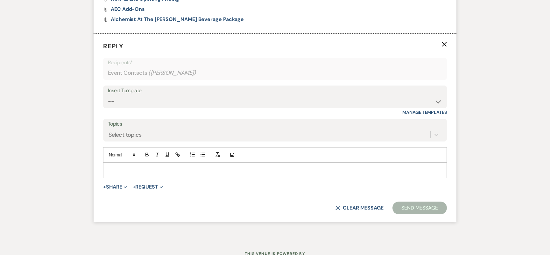
scroll to position [695, 0]
click at [251, 102] on select "-- Weven Planning Portal Introduction (Booked Events) Initial Inquiry Response …" at bounding box center [275, 101] width 334 height 12
select select "5282"
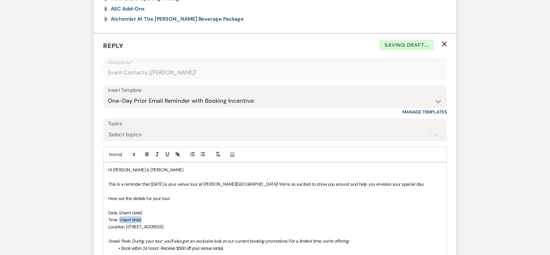
drag, startPoint x: 145, startPoint y: 222, endPoint x: 120, endPoint y: 221, distance: 24.5
click at [120, 221] on p "Time: [ insert time ]" at bounding box center [275, 220] width 334 height 7
click at [146, 211] on p "Date: [ insert date ]" at bounding box center [275, 213] width 334 height 7
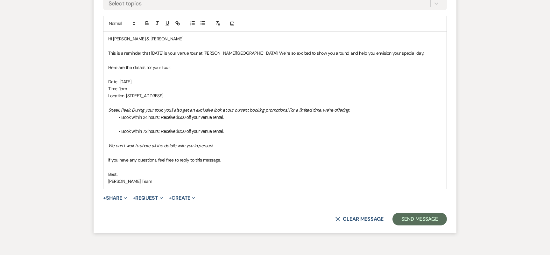
scroll to position [818, 0]
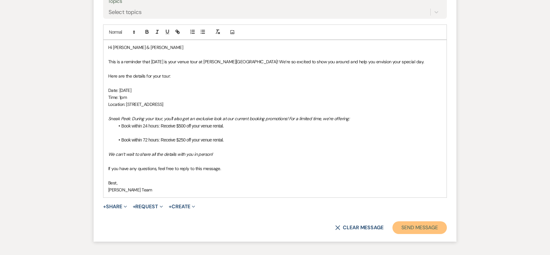
click at [403, 226] on button "Send Message" at bounding box center [420, 228] width 54 height 13
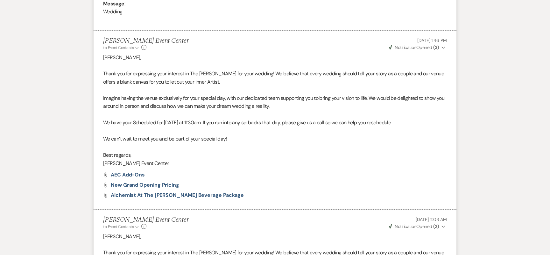
scroll to position [0, 0]
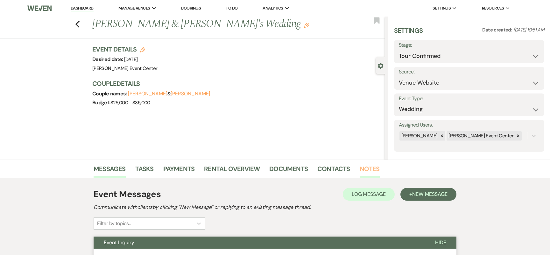
click at [362, 171] on link "Notes" at bounding box center [370, 171] width 20 height 14
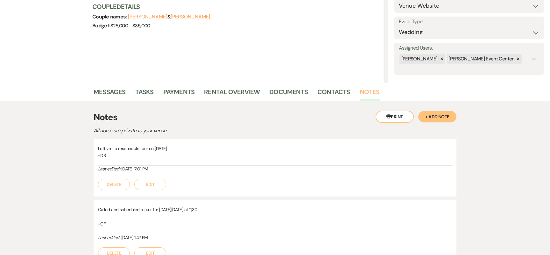
scroll to position [76, 0]
click at [114, 96] on link "Messages" at bounding box center [110, 95] width 32 height 14
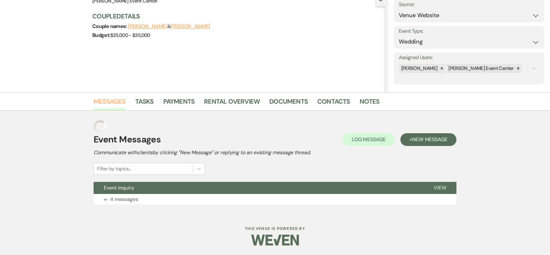
scroll to position [55, 0]
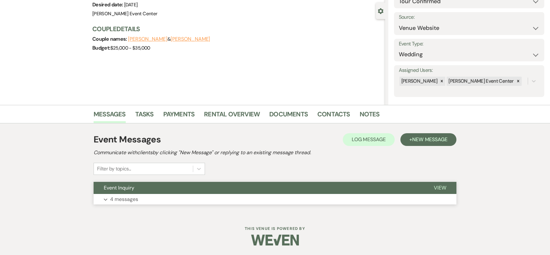
click at [133, 203] on p "4 messages" at bounding box center [124, 200] width 28 height 8
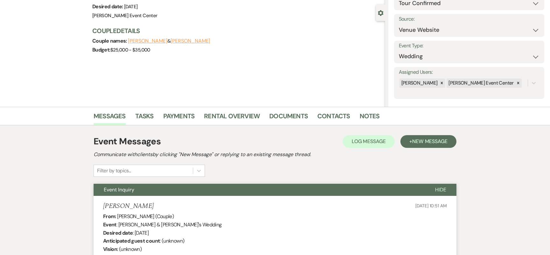
scroll to position [53, 0]
click at [360, 117] on link "Notes" at bounding box center [370, 118] width 20 height 14
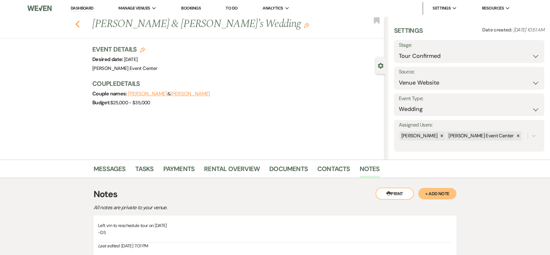
click at [78, 25] on icon "Previous" at bounding box center [77, 24] width 5 height 8
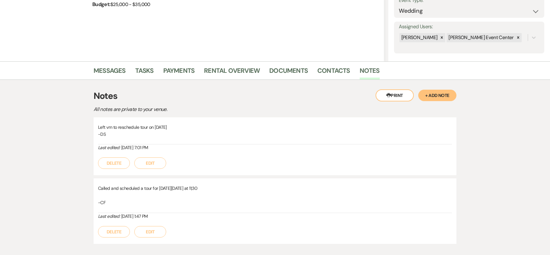
select select "4"
select select "5"
select select "4"
select select "8"
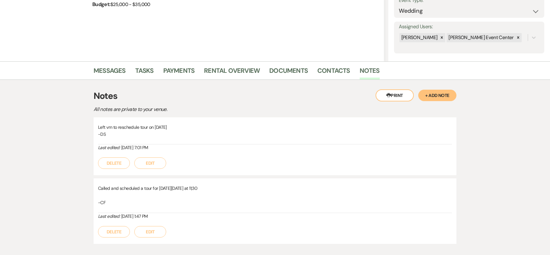
select select "8"
select select "5"
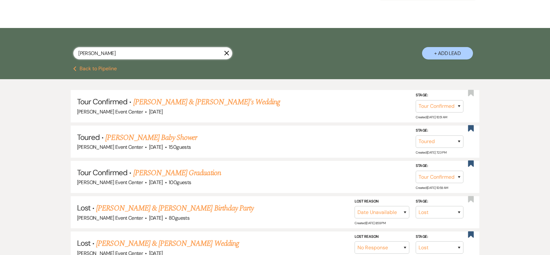
drag, startPoint x: 99, startPoint y: 46, endPoint x: 68, endPoint y: 43, distance: 30.7
click at [69, 43] on div "[PERSON_NAME] X + Add Lead" at bounding box center [275, 48] width 459 height 34
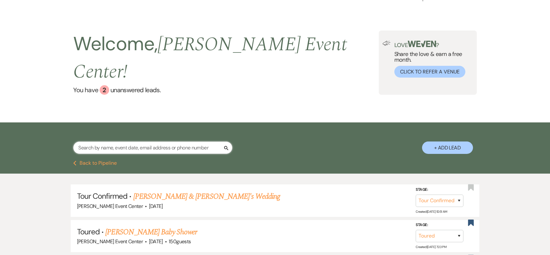
scroll to position [0, 0]
